Goal: Obtain resource: Download file/media

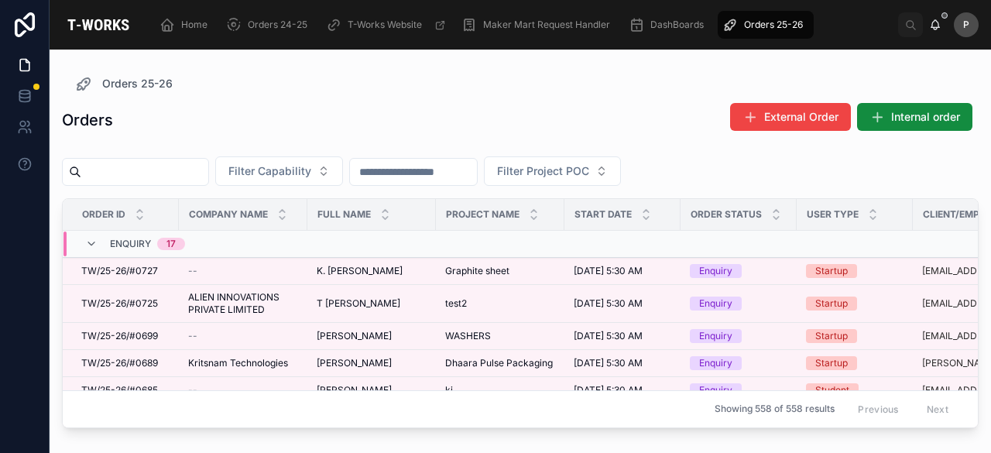
click at [201, 166] on input "text" at bounding box center [144, 172] width 127 height 22
paste input "****"
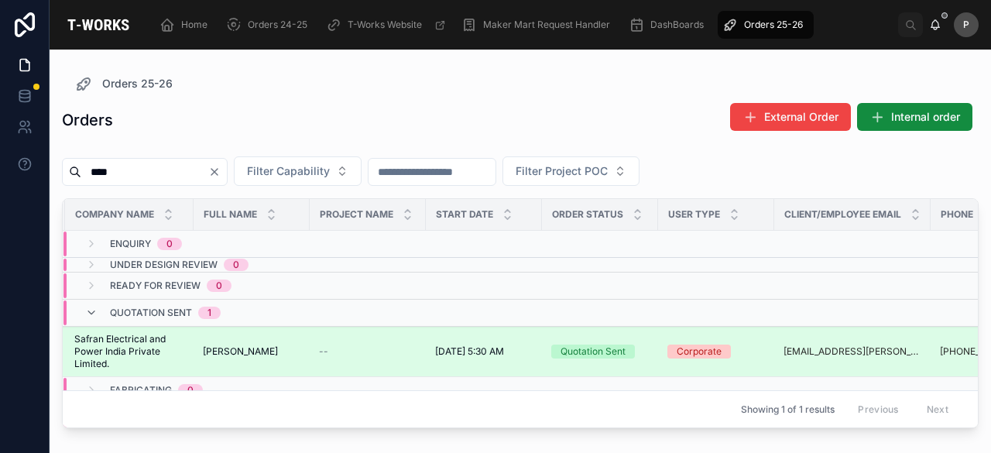
scroll to position [63, 114]
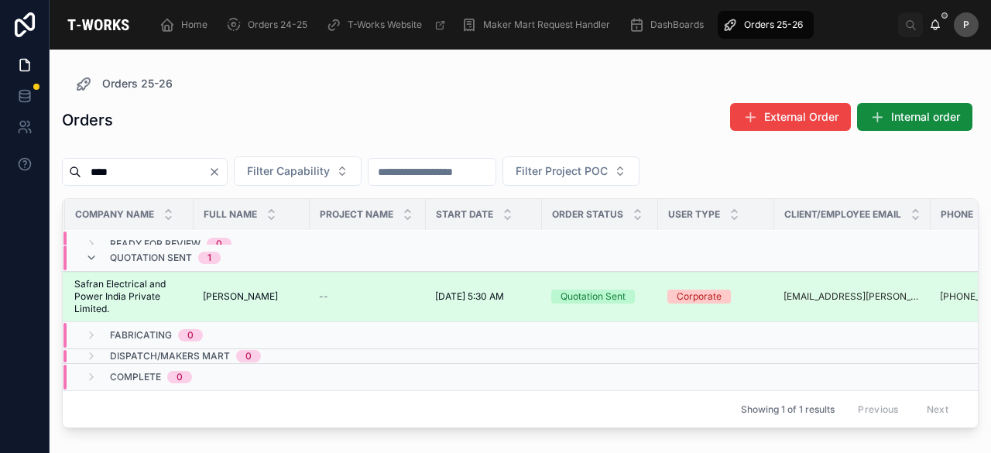
type input "****"
click at [619, 290] on div "Quotation Sent" at bounding box center [593, 297] width 65 height 14
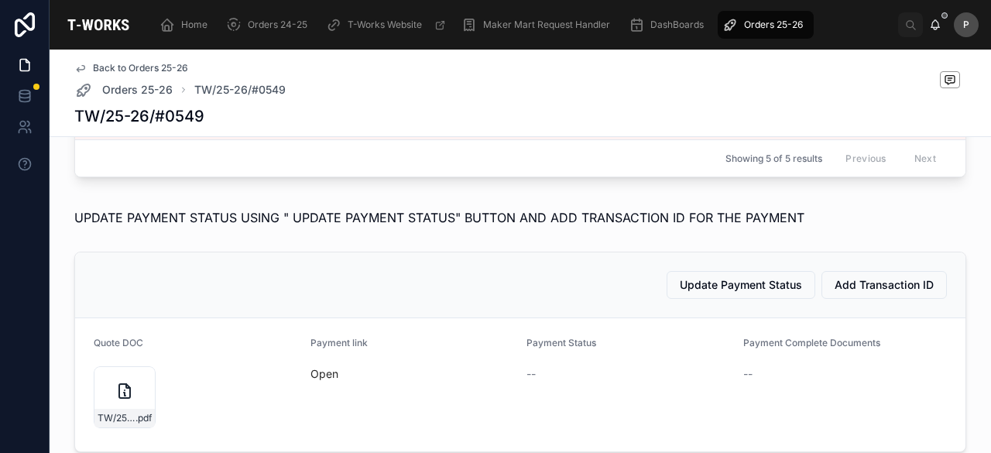
scroll to position [1007, 0]
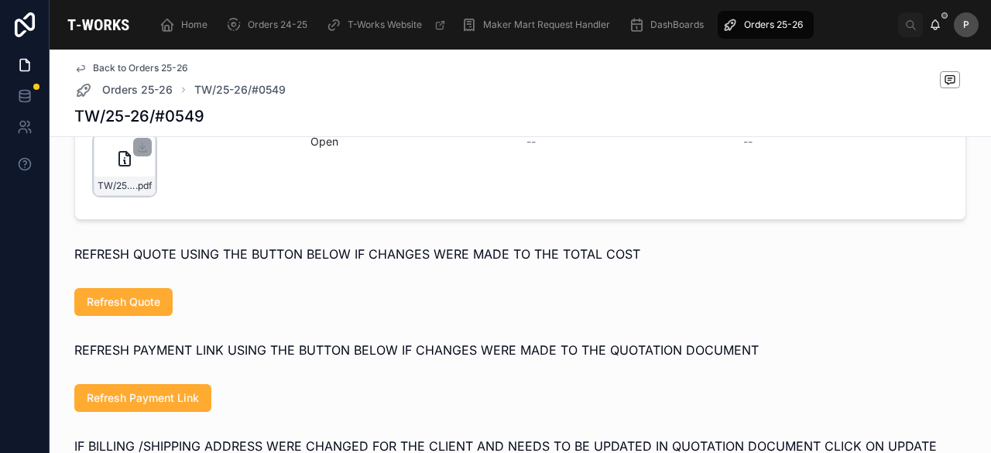
click at [136, 187] on div "TW/25-26/#0549 .pdf" at bounding box center [125, 165] width 62 height 62
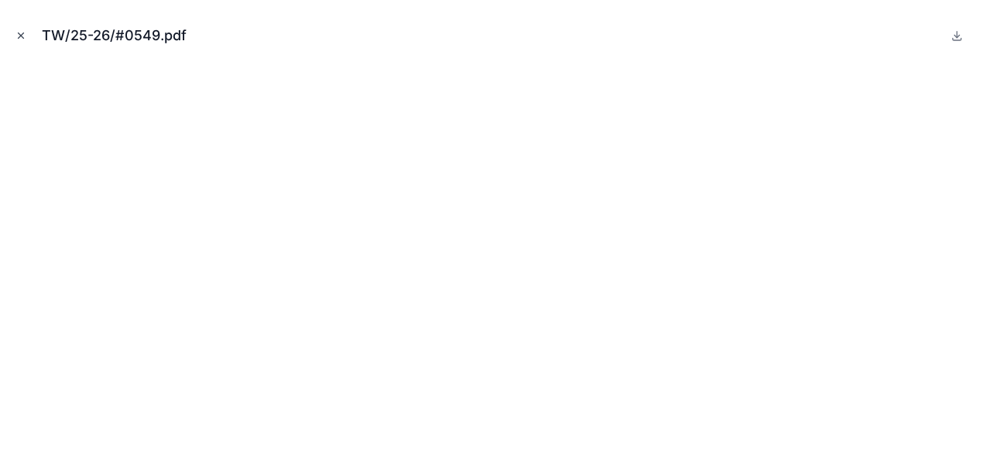
click at [21, 35] on icon "Close modal" at bounding box center [21, 35] width 5 height 5
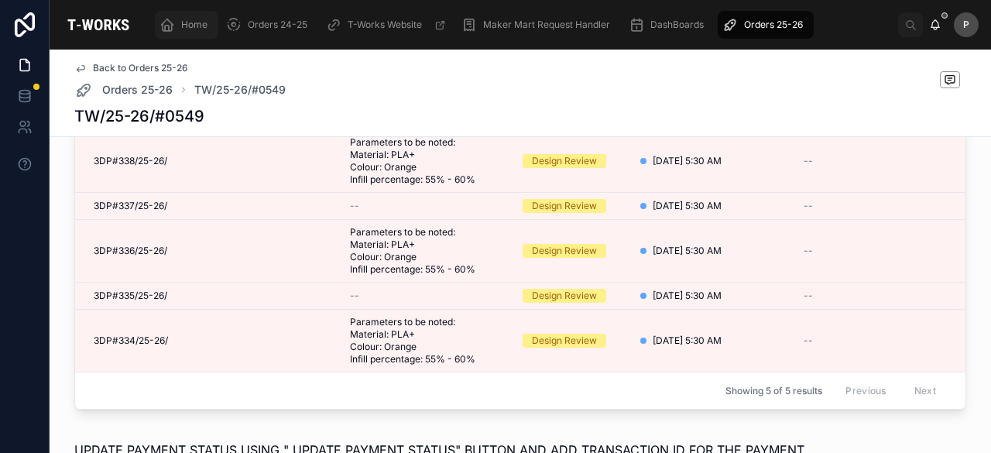
click at [201, 27] on span "Home" at bounding box center [194, 25] width 26 height 12
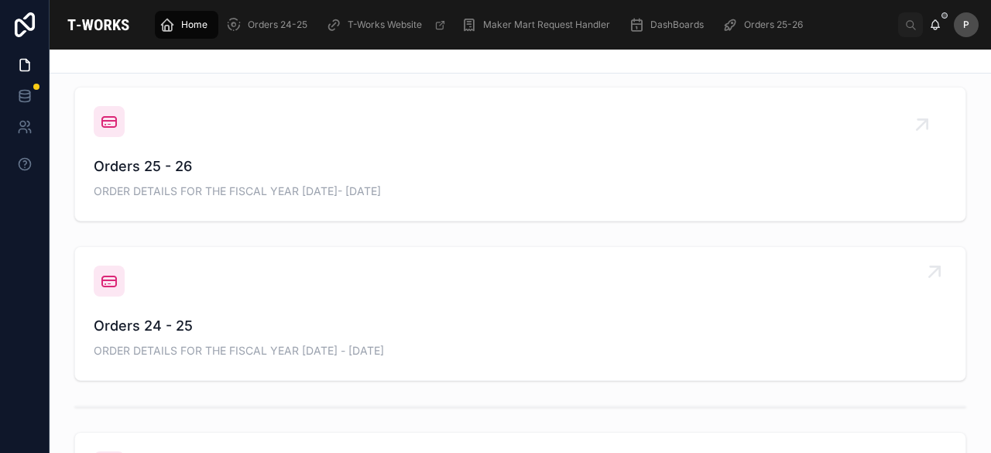
scroll to position [370, 0]
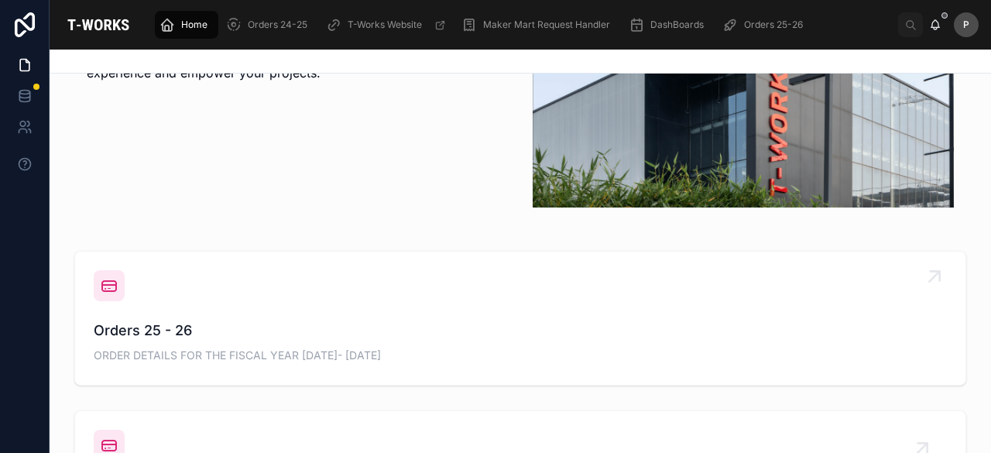
click at [159, 330] on span "Orders 25 - 26" at bounding box center [520, 331] width 853 height 22
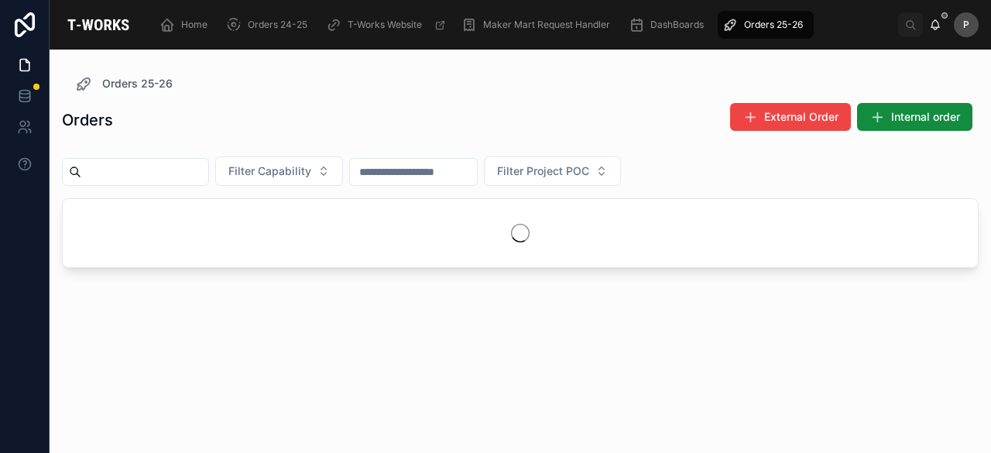
click at [197, 171] on input "text" at bounding box center [144, 172] width 127 height 22
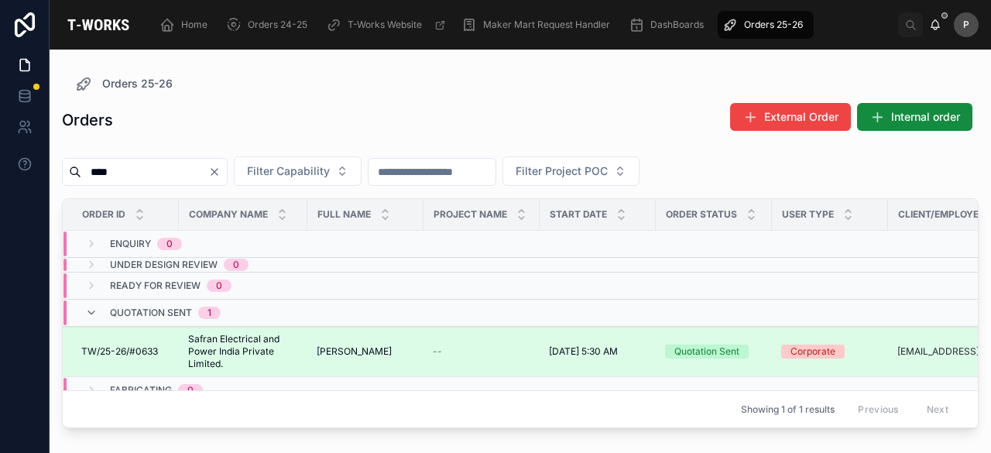
type input "****"
click at [736, 348] on div "Quotation Sent" at bounding box center [706, 352] width 65 height 14
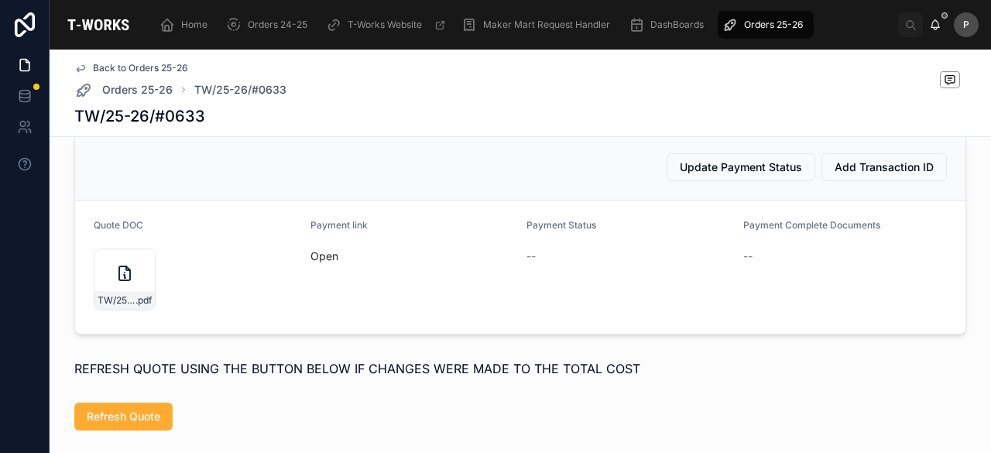
scroll to position [805, 0]
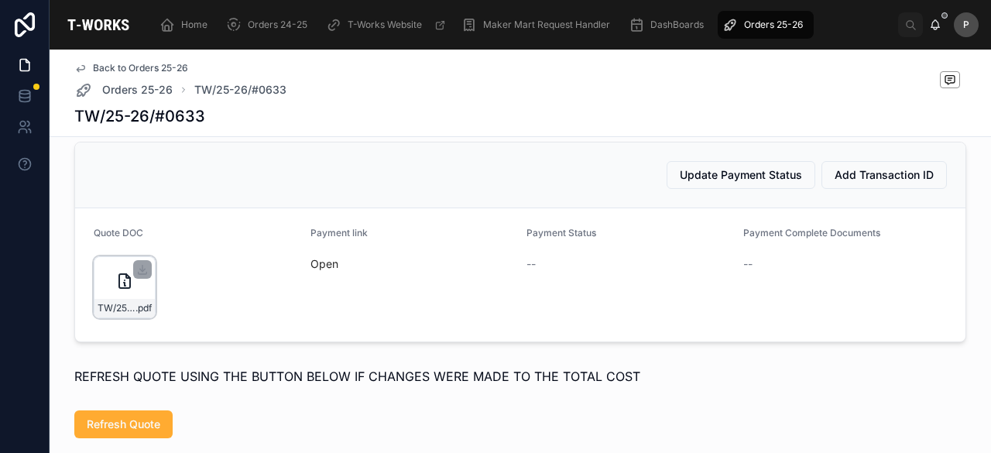
click at [132, 309] on div "TW/25-26/#0633 .pdf" at bounding box center [125, 287] width 62 height 62
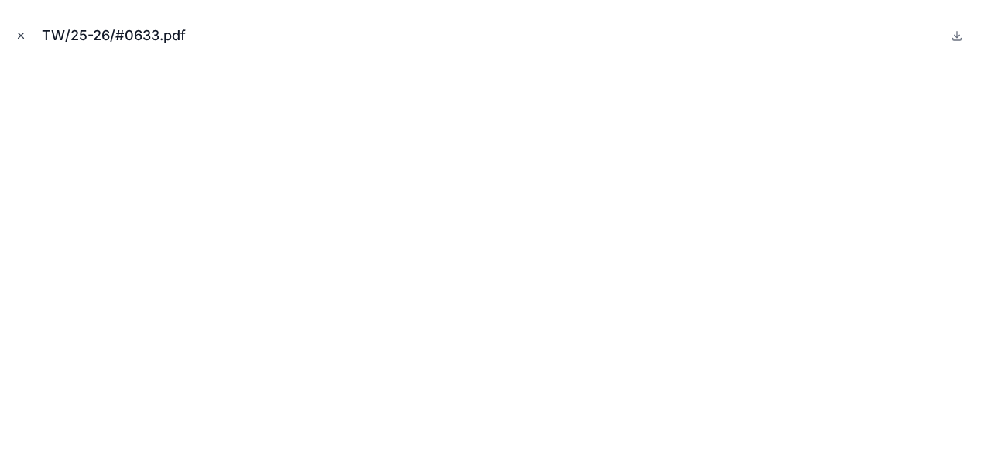
click at [19, 33] on icon "Close modal" at bounding box center [20, 35] width 11 height 11
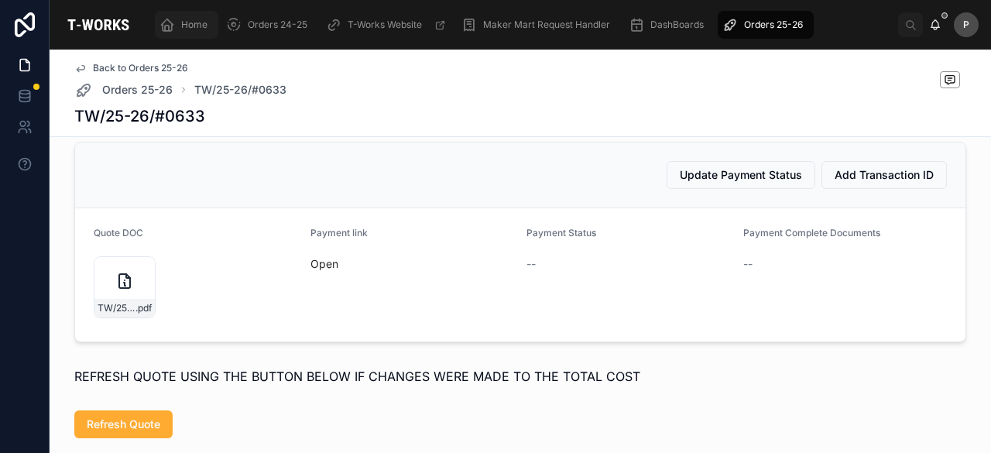
click at [197, 29] on span "Home" at bounding box center [194, 25] width 26 height 12
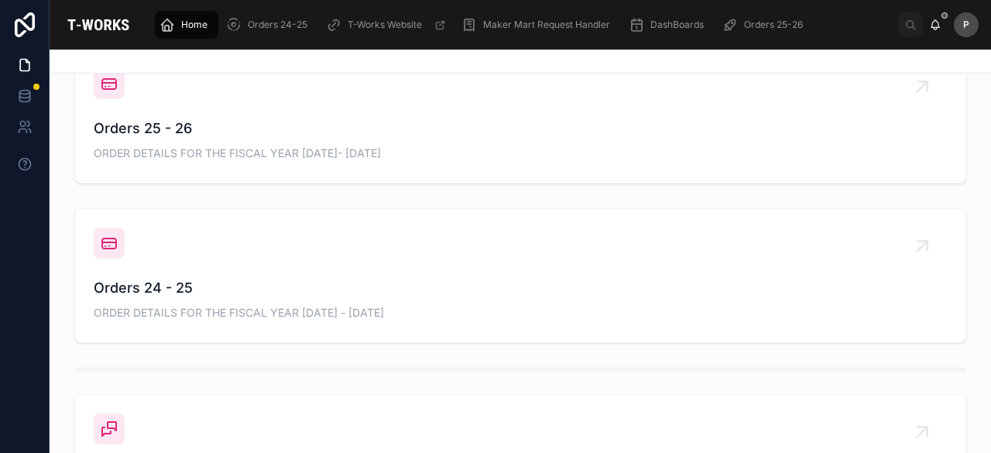
scroll to position [573, 0]
click at [179, 135] on span "Orders 25 - 26" at bounding box center [520, 128] width 853 height 22
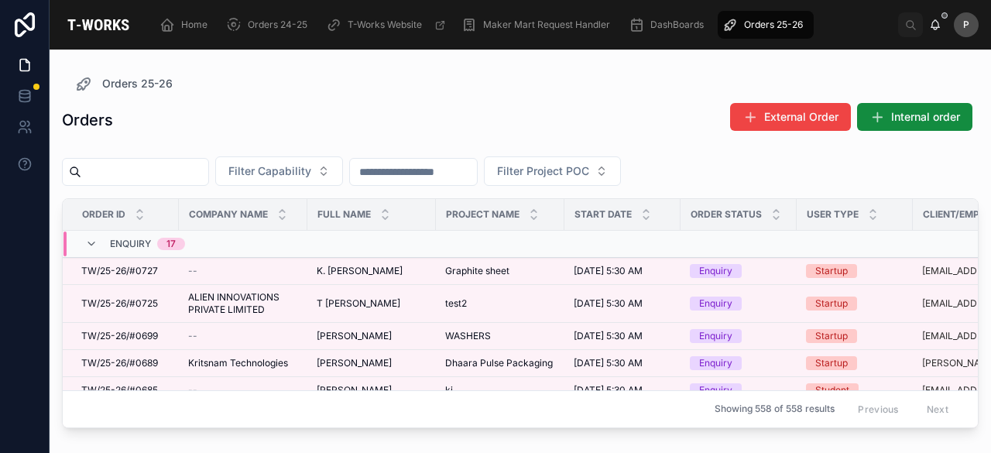
click at [152, 168] on input "text" at bounding box center [144, 172] width 127 height 22
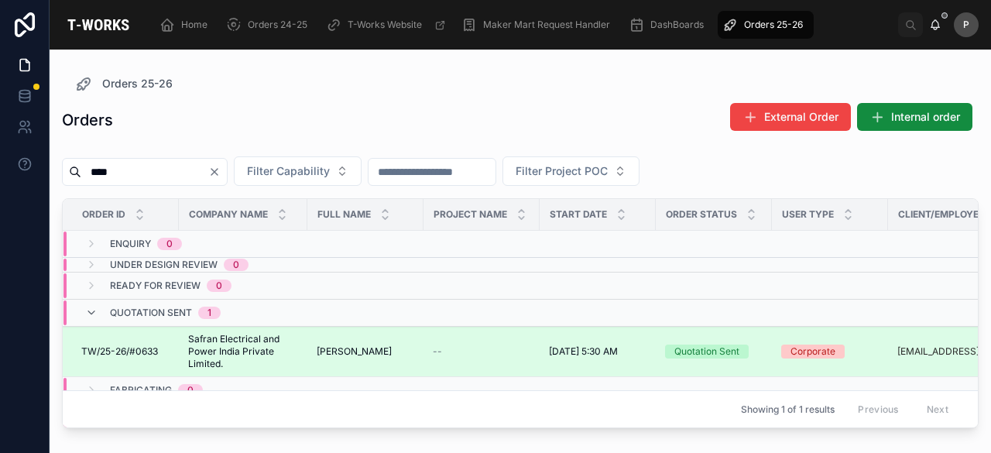
type input "****"
click at [705, 345] on div "Quotation Sent" at bounding box center [706, 352] width 65 height 14
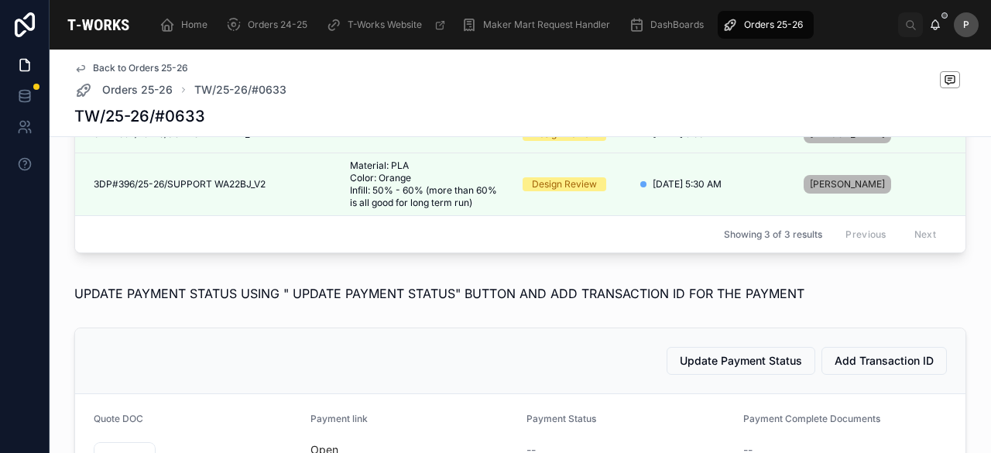
scroll to position [929, 0]
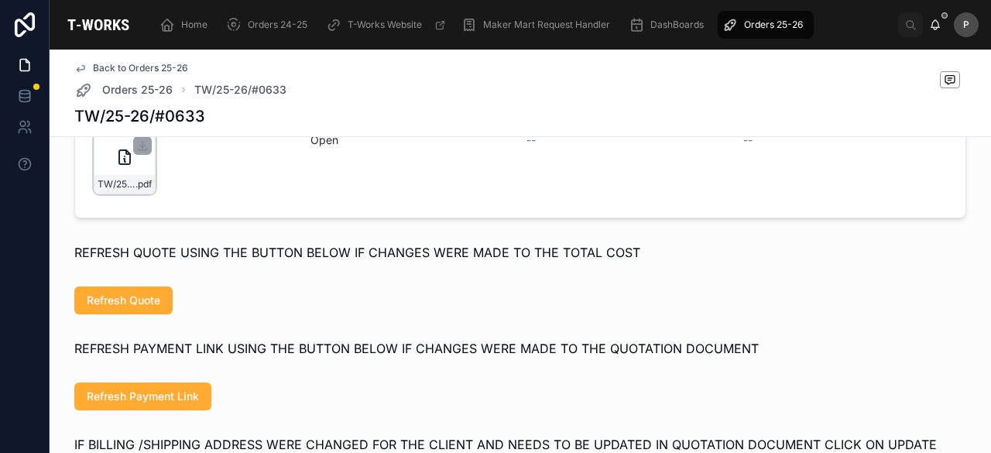
click at [139, 192] on div "TW/25-26/#0633 .pdf" at bounding box center [125, 163] width 62 height 62
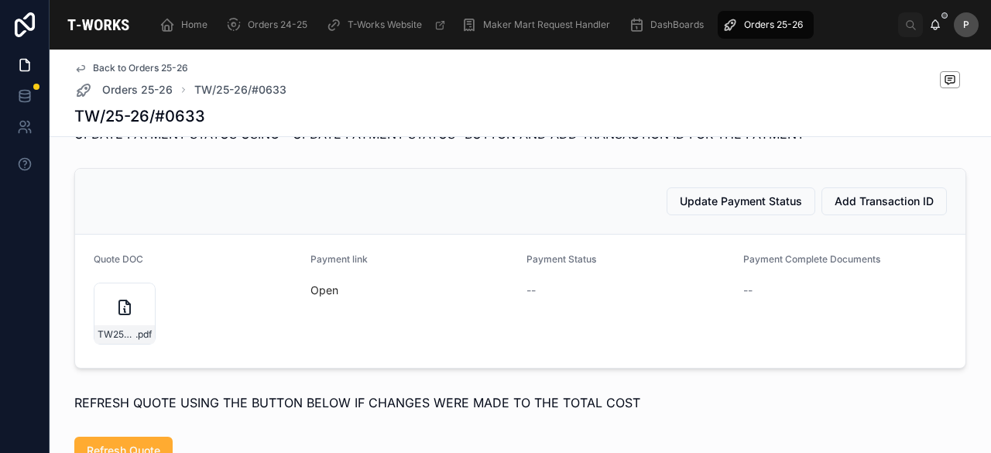
scroll to position [852, 0]
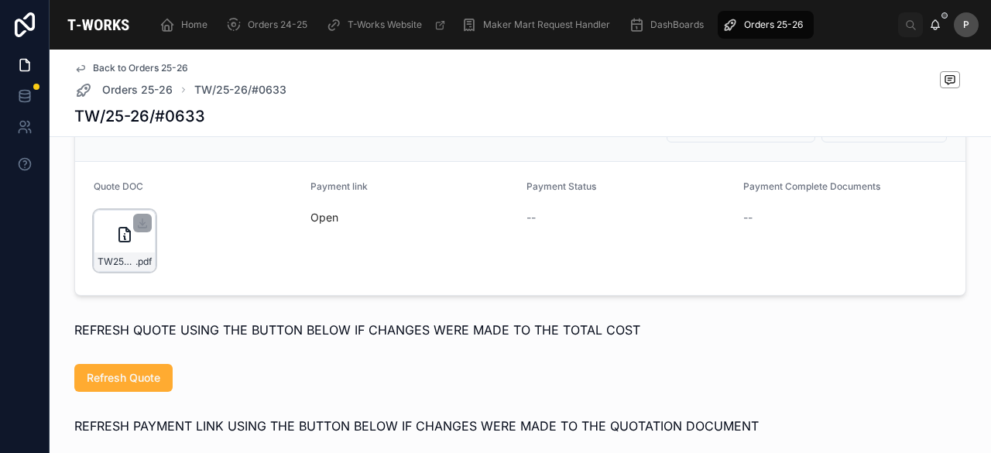
click at [139, 271] on div "TW25-26#0633 .pdf" at bounding box center [125, 241] width 62 height 62
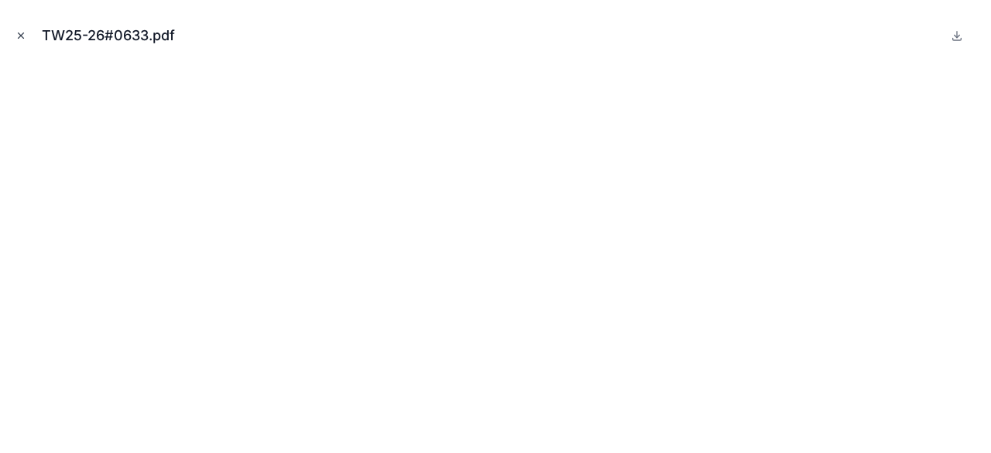
click at [21, 33] on icon "Close modal" at bounding box center [20, 35] width 11 height 11
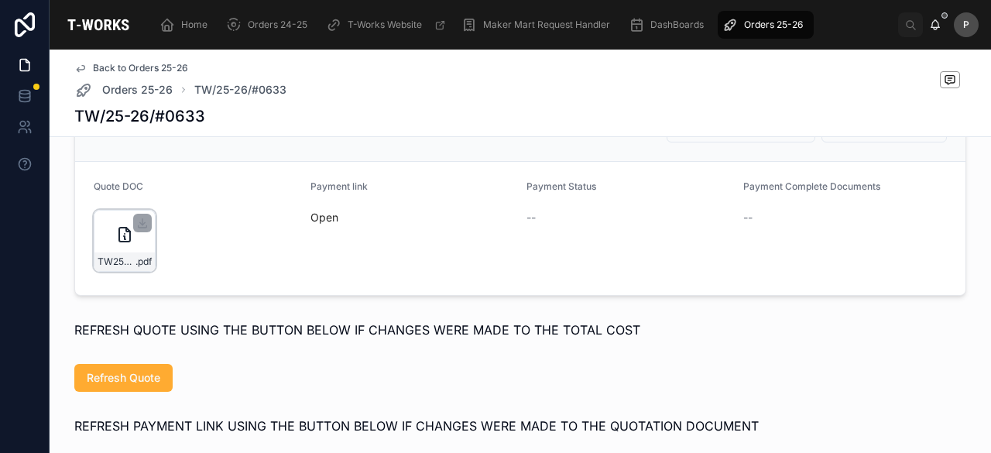
click at [139, 260] on div "TW25-26#0633 .pdf" at bounding box center [125, 241] width 62 height 62
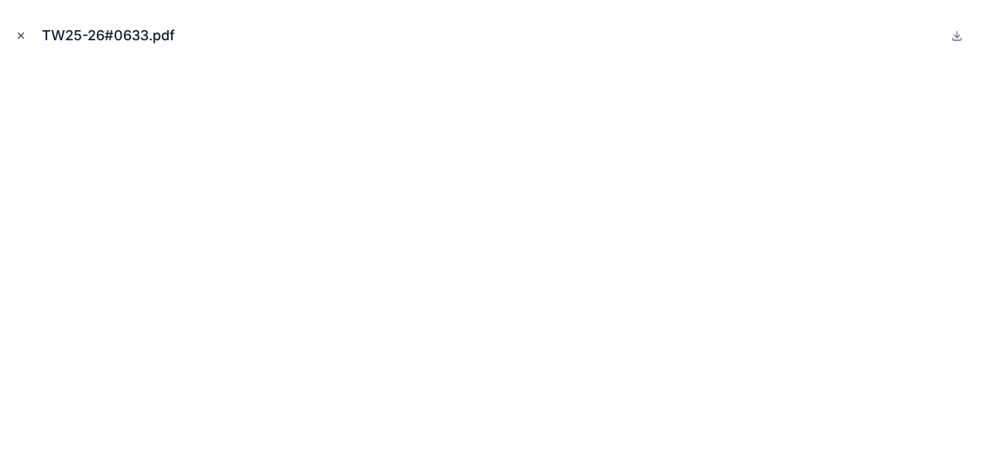
click at [23, 38] on icon "Close modal" at bounding box center [21, 35] width 5 height 5
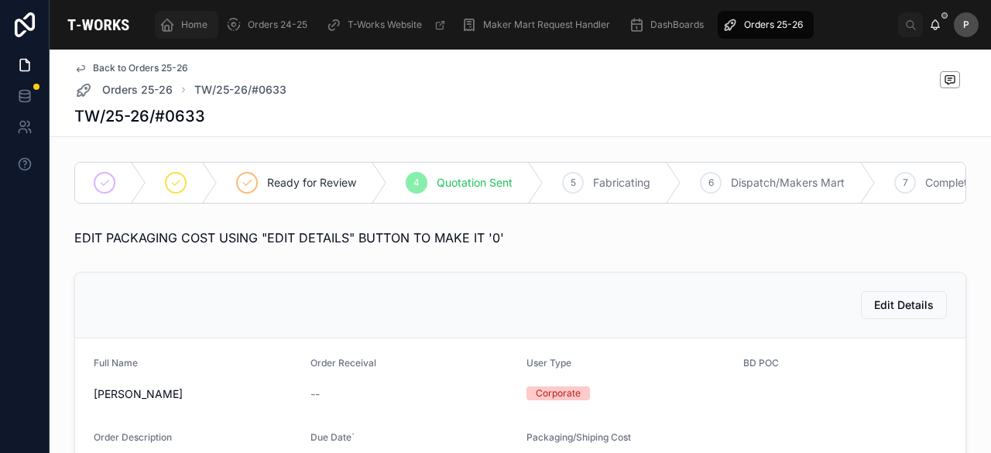
click at [190, 25] on span "Home" at bounding box center [194, 25] width 26 height 12
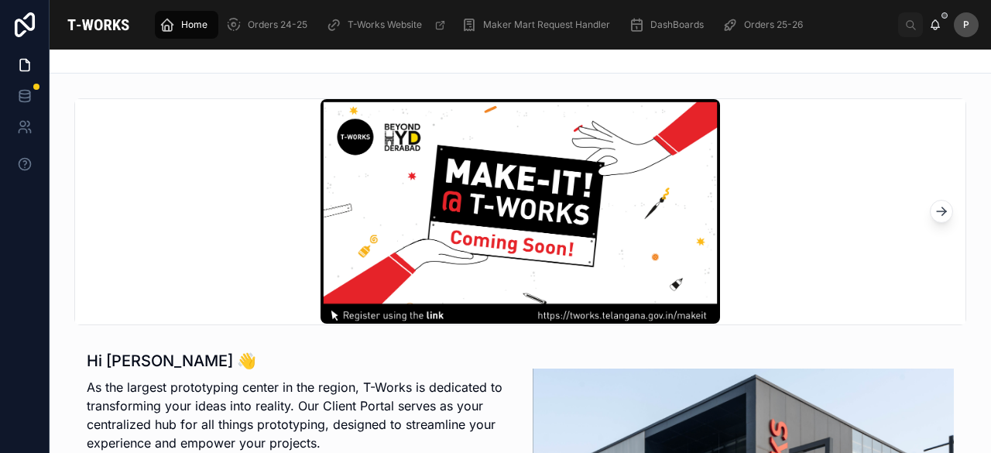
scroll to position [387, 0]
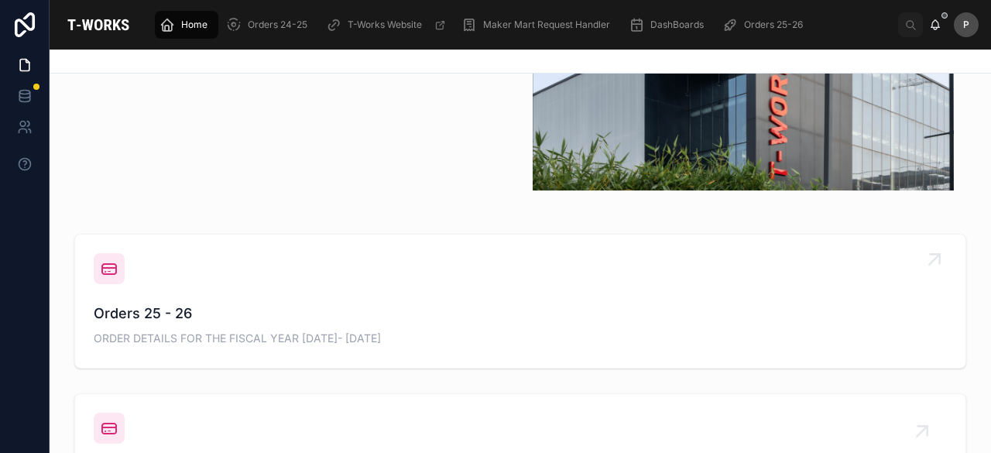
click at [136, 312] on span "Orders 25 - 26" at bounding box center [520, 314] width 853 height 22
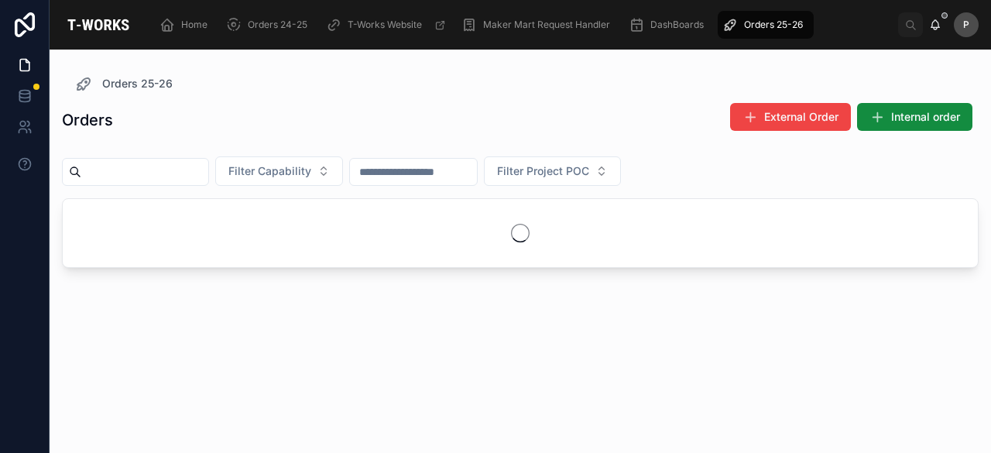
click at [189, 173] on input "text" at bounding box center [144, 172] width 127 height 22
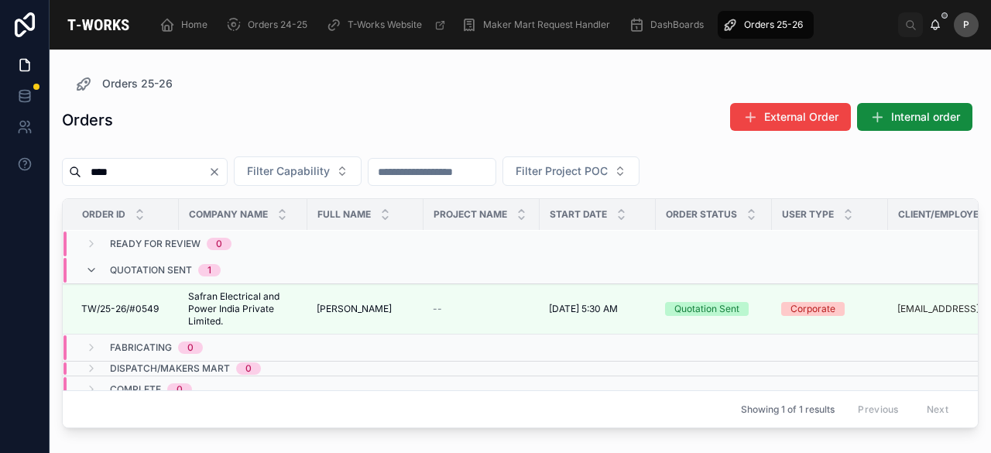
scroll to position [63, 0]
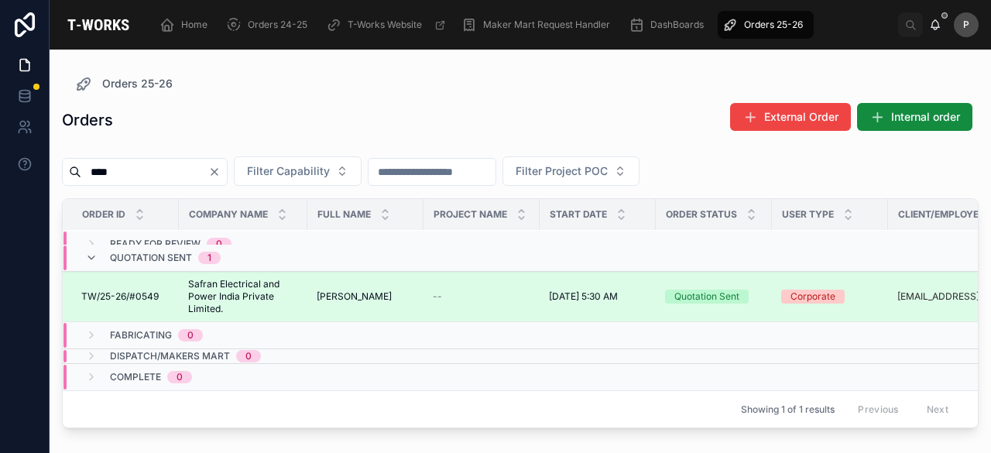
type input "****"
click at [701, 290] on div "Quotation Sent" at bounding box center [706, 297] width 65 height 14
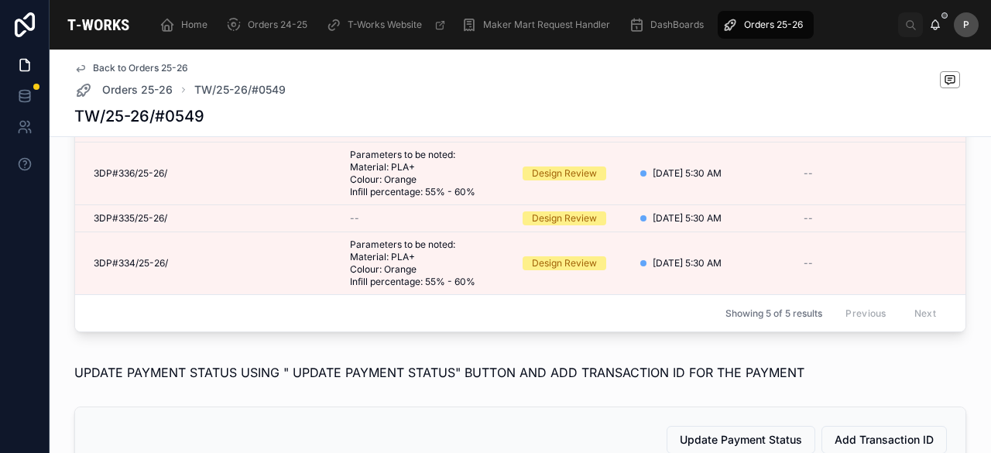
scroll to position [929, 0]
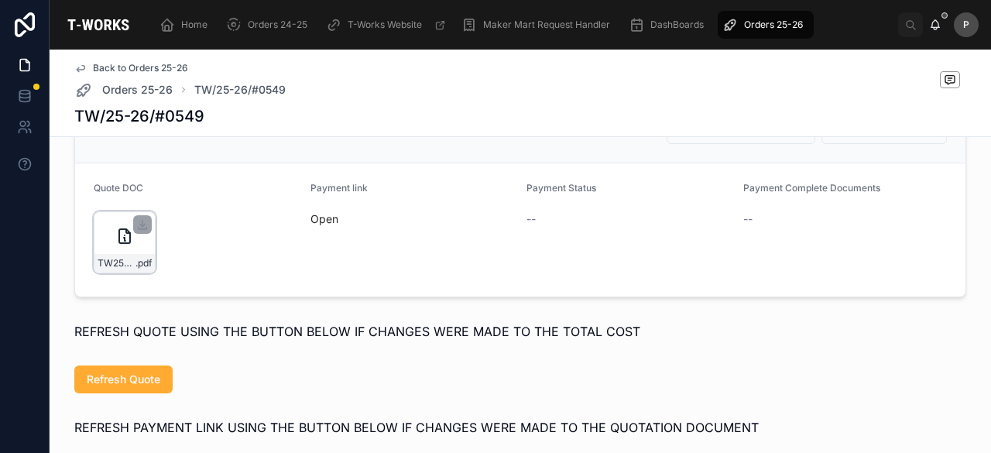
click at [136, 270] on div "TW25-26#0549 .pdf" at bounding box center [125, 242] width 62 height 62
